Goal: Find contact information: Find contact information

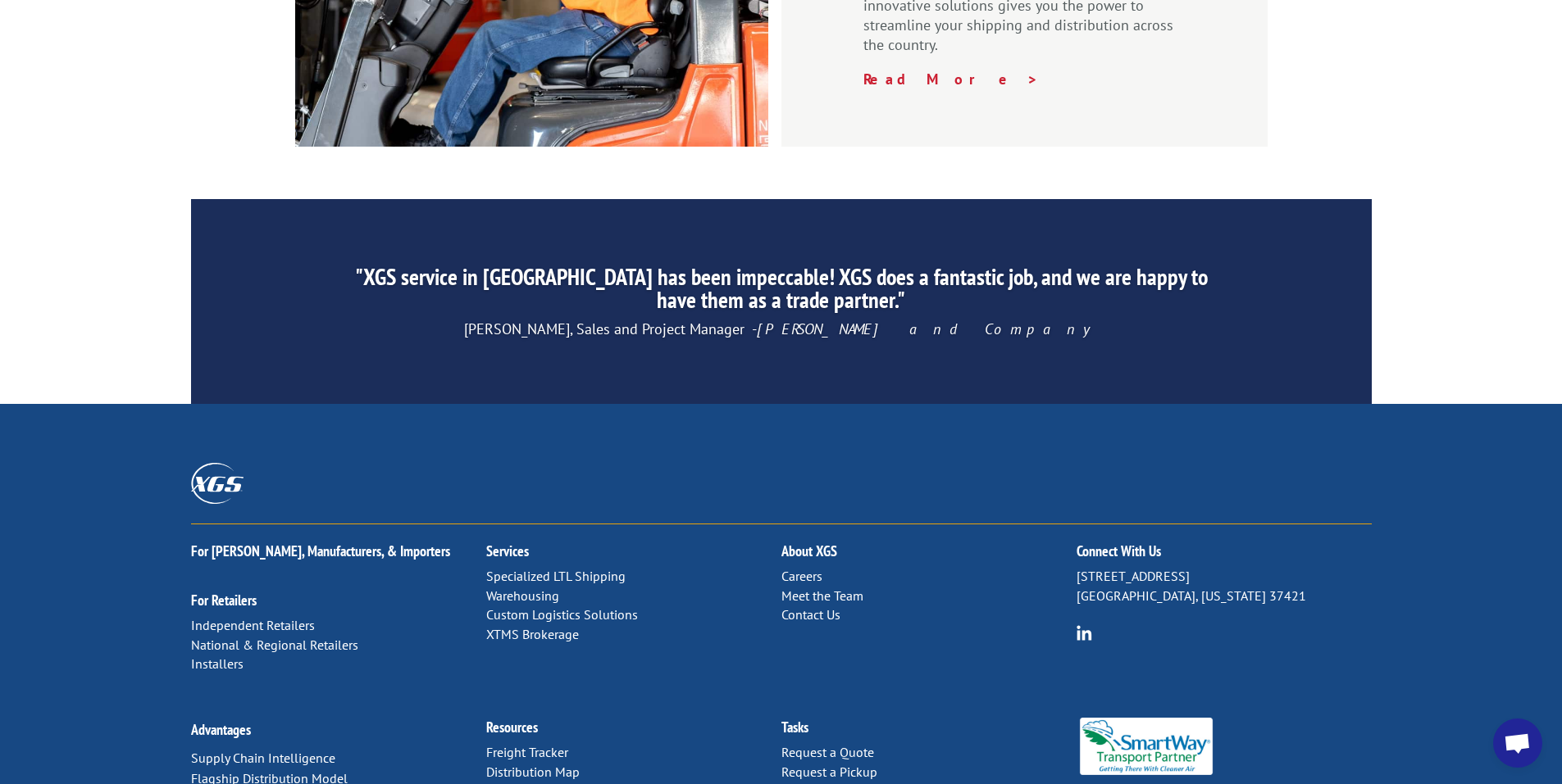
scroll to position [2460, 0]
click at [551, 763] on link "Distribution Map" at bounding box center [533, 771] width 94 height 16
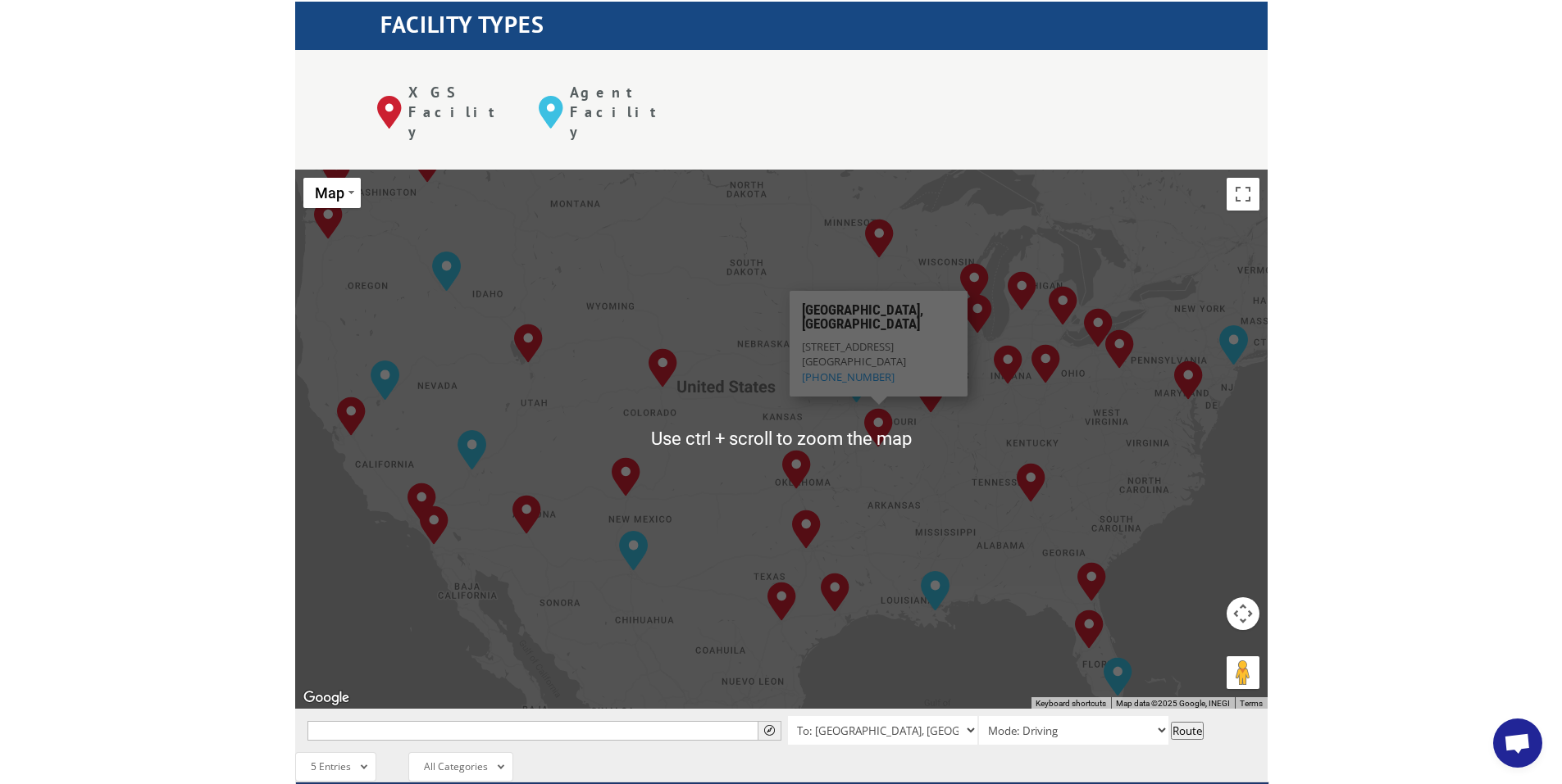
scroll to position [656, 0]
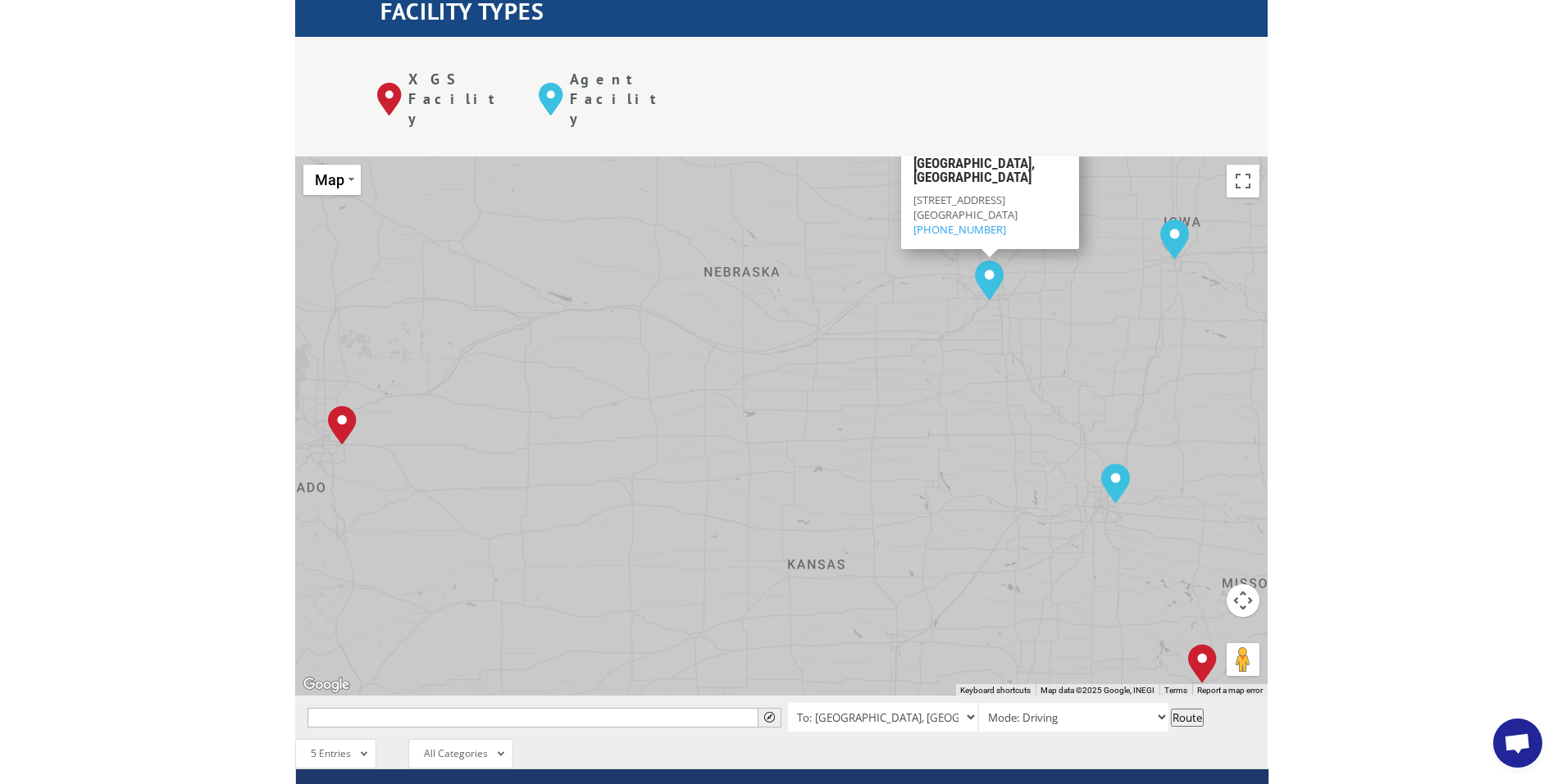
click at [918, 191] on span "[STREET_ADDRESS]" at bounding box center [959, 198] width 92 height 14
drag, startPoint x: 912, startPoint y: 115, endPoint x: 1008, endPoint y: 150, distance: 102.2
click at [1008, 150] on div "[GEOGRAPHIC_DATA][STREET_ADDRESS] (844) 947-7447" at bounding box center [989, 196] width 178 height 105
copy div "[STREET_ADDRESS] (844) 947-7447"
click at [1021, 191] on div "[STREET_ADDRESS] (844) 947-7447" at bounding box center [989, 213] width 153 height 45
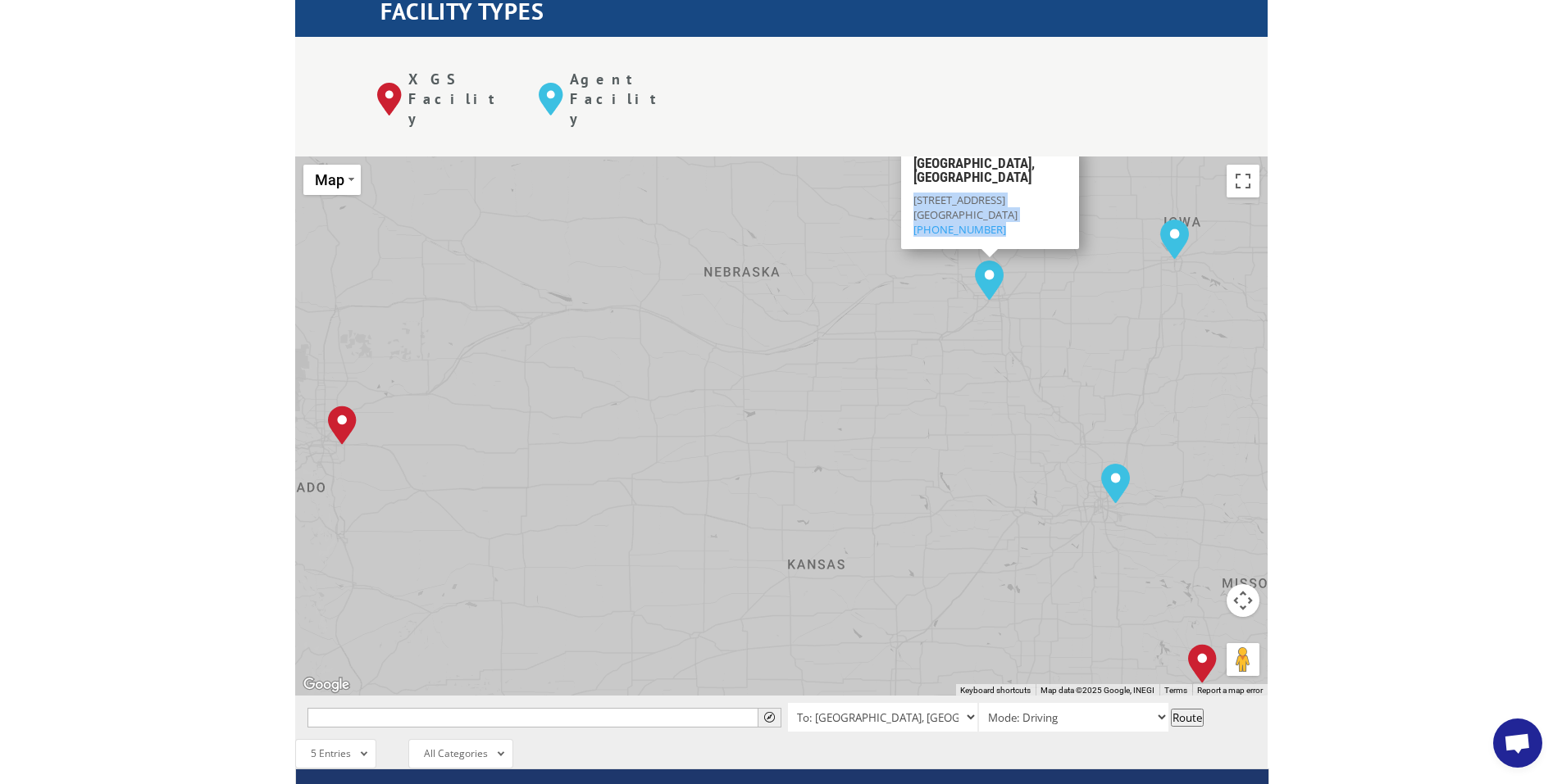
click at [1011, 191] on div "[STREET_ADDRESS] (844) 947-7447" at bounding box center [989, 213] width 153 height 45
drag, startPoint x: 992, startPoint y: 146, endPoint x: 909, endPoint y: 155, distance: 83.5
click at [909, 155] on div "[GEOGRAPHIC_DATA][STREET_ADDRESS] (844) 947-7447" at bounding box center [989, 196] width 178 height 105
copy link "[PHONE_NUMBER]"
click at [984, 191] on div "[STREET_ADDRESS] (844) 947-7447" at bounding box center [989, 213] width 153 height 45
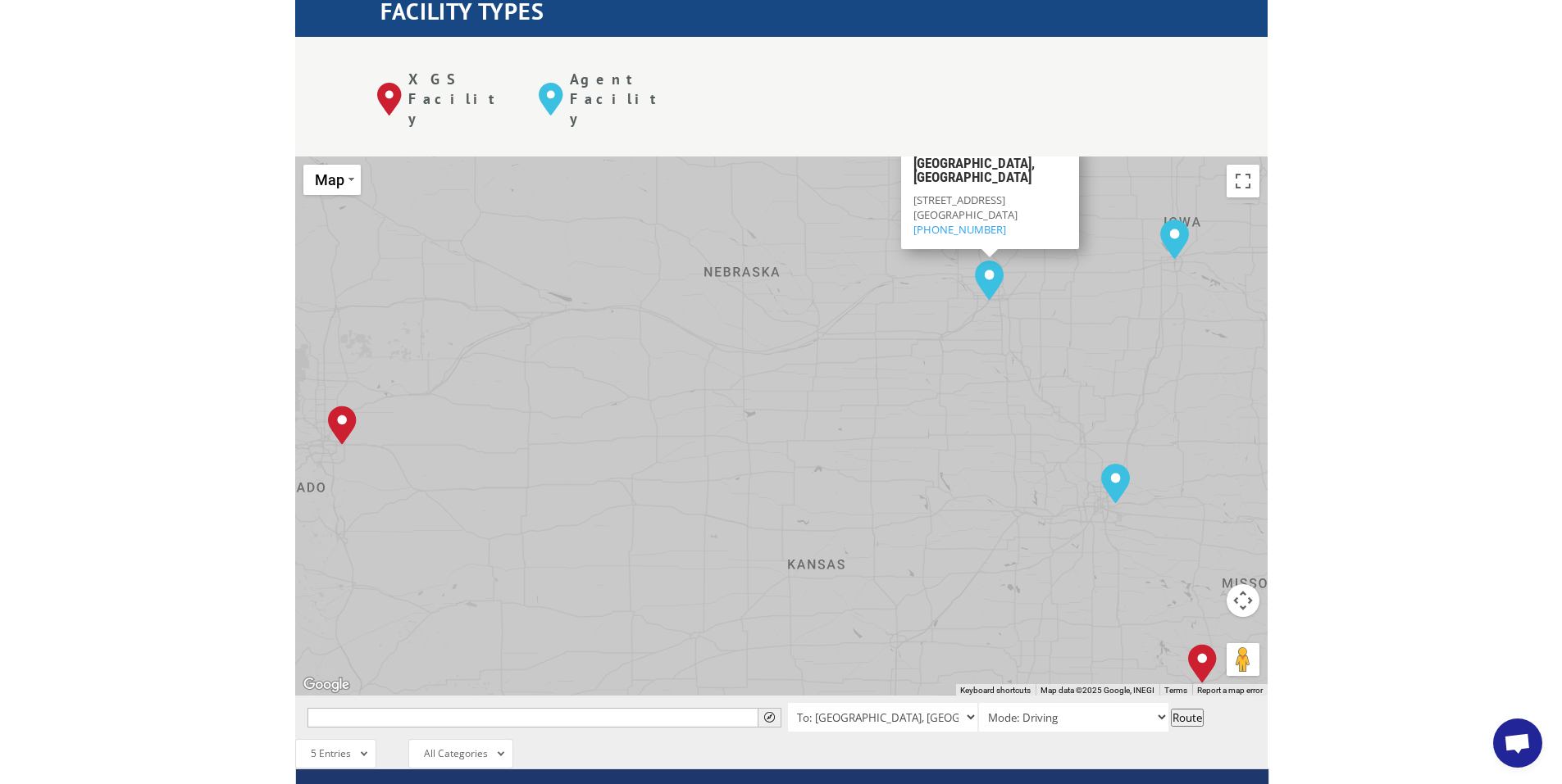
click at [981, 191] on span "[STREET_ADDRESS]" at bounding box center [959, 198] width 92 height 14
drag, startPoint x: 985, startPoint y: 118, endPoint x: 915, endPoint y: 119, distance: 70.0
click at [915, 191] on div "[STREET_ADDRESS] (844) 947-7447" at bounding box center [989, 213] width 153 height 45
copy span "[STREET_ADDRESS]"
